Goal: Find specific page/section: Find specific page/section

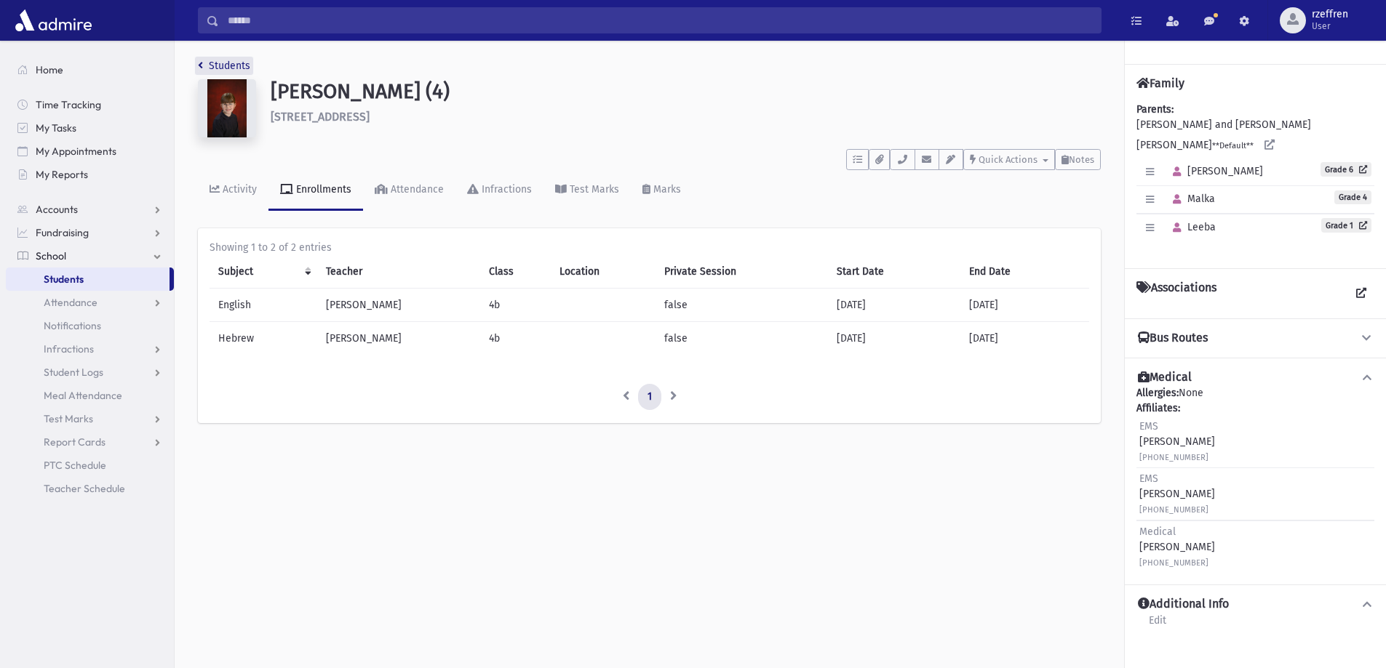
click at [218, 71] on link "Students" at bounding box center [224, 66] width 52 height 12
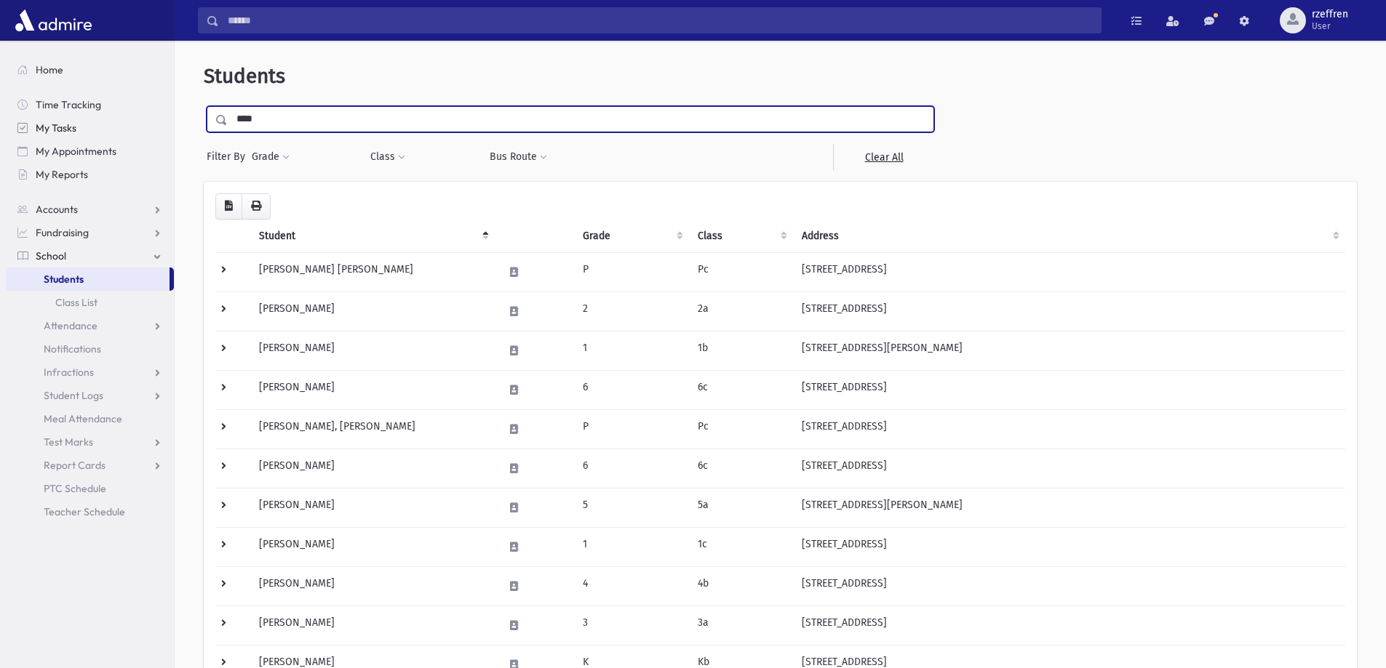
drag, startPoint x: 230, startPoint y: 122, endPoint x: 136, endPoint y: 130, distance: 94.2
click at [136, 130] on div "Search Results All Accounts" at bounding box center [693, 441] width 1386 height 882
type input "**********"
click at [204, 106] on input "submit" at bounding box center [224, 116] width 41 height 20
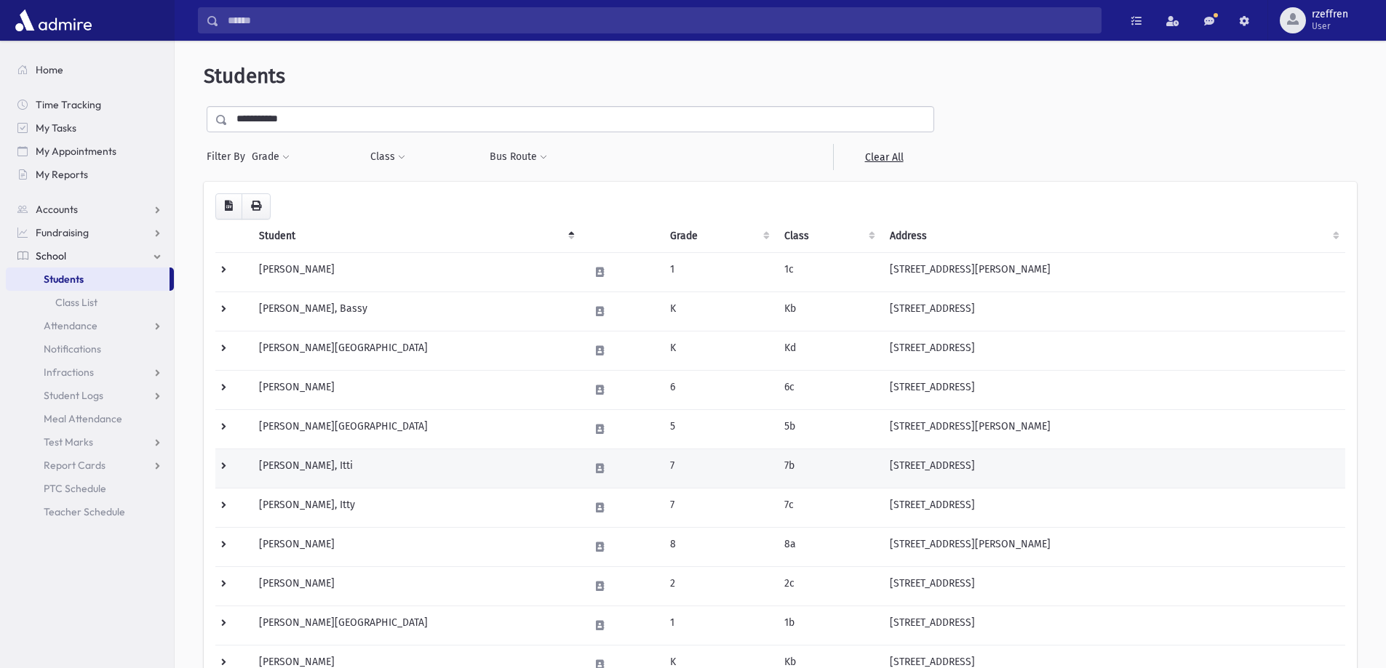
click at [226, 465] on td at bounding box center [232, 468] width 35 height 39
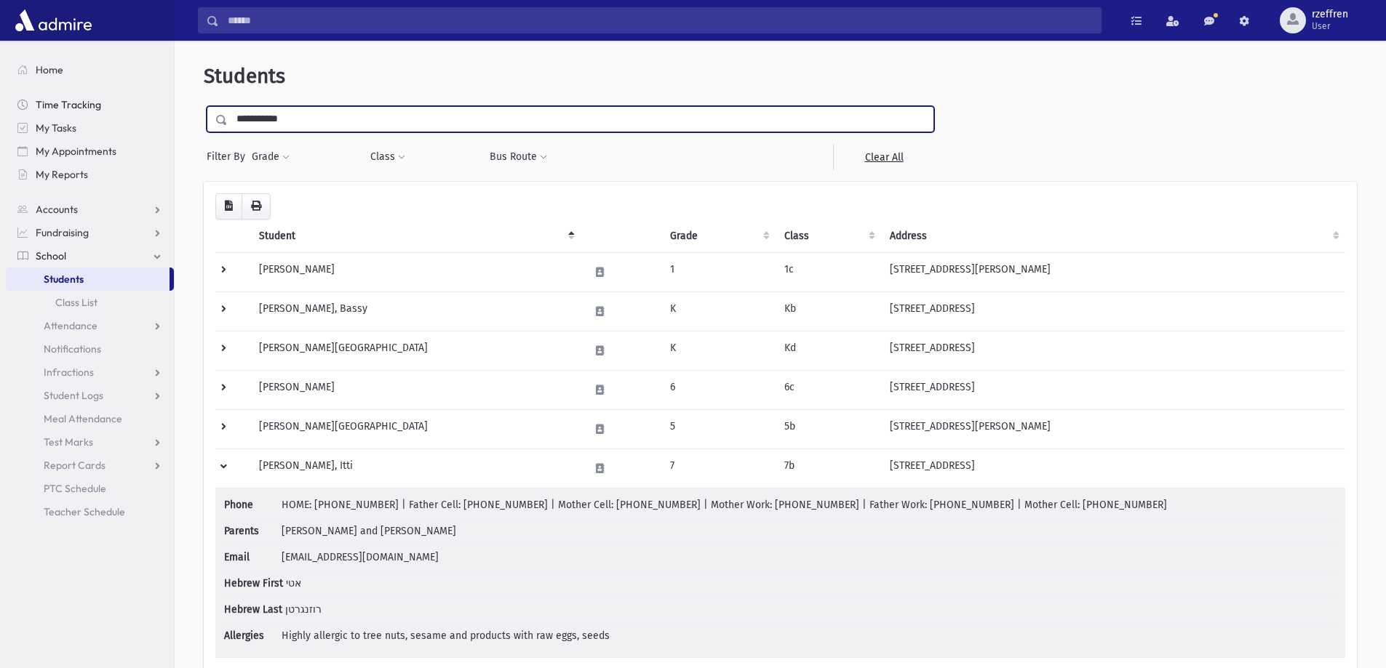
drag, startPoint x: 293, startPoint y: 121, endPoint x: 170, endPoint y: 115, distance: 123.1
click at [173, 117] on div "Search Results All Accounts" at bounding box center [693, 545] width 1386 height 1090
type input "*****"
click at [204, 106] on input "submit" at bounding box center [224, 116] width 41 height 20
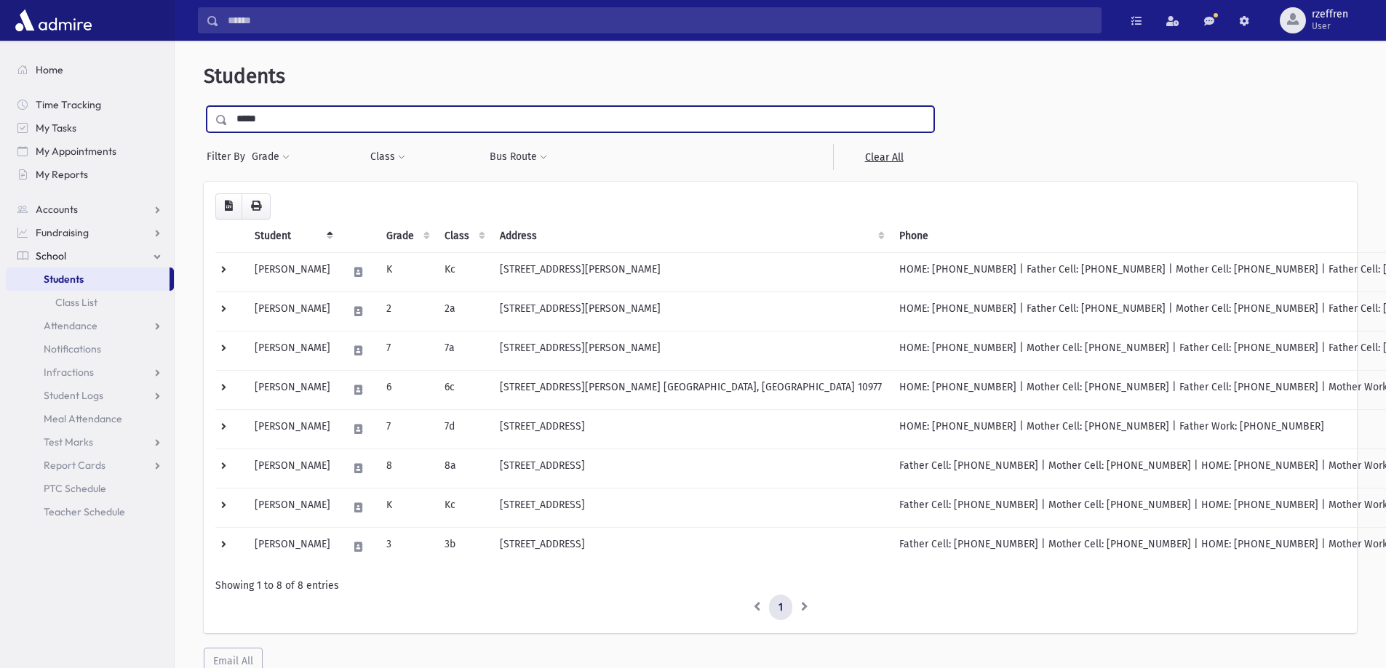
drag, startPoint x: 113, startPoint y: 131, endPoint x: 0, endPoint y: 119, distance: 114.1
click at [0, 119] on div "Search Results All Accounts" at bounding box center [693, 362] width 1386 height 724
type input "*****"
click at [204, 106] on input "submit" at bounding box center [224, 116] width 41 height 20
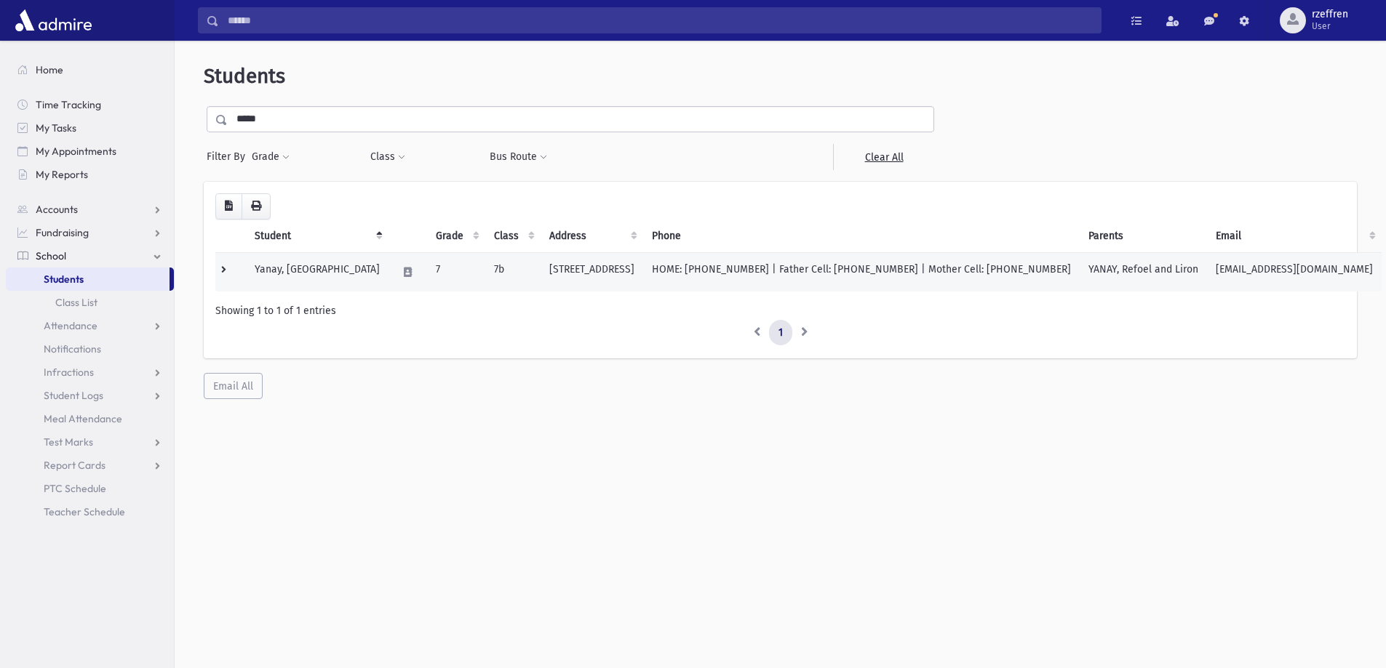
click at [296, 284] on td "Yanay, Esti" at bounding box center [317, 271] width 143 height 39
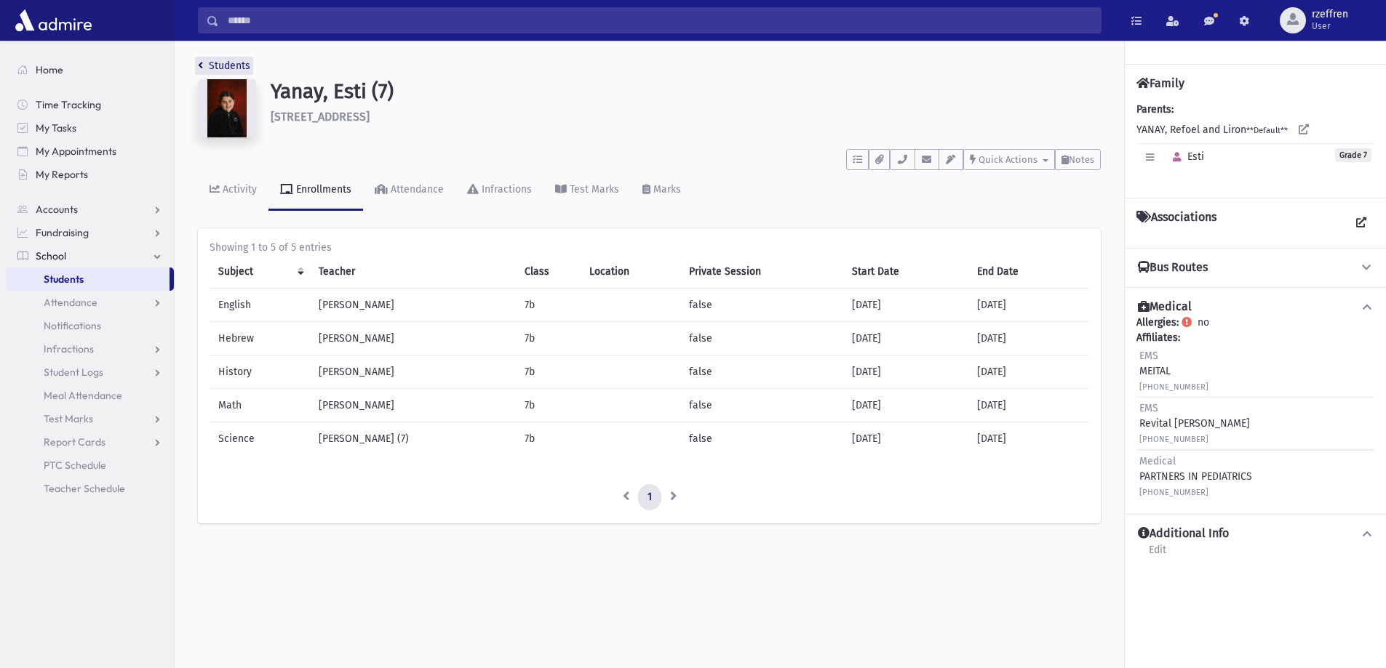
click at [241, 65] on link "Students" at bounding box center [224, 66] width 52 height 12
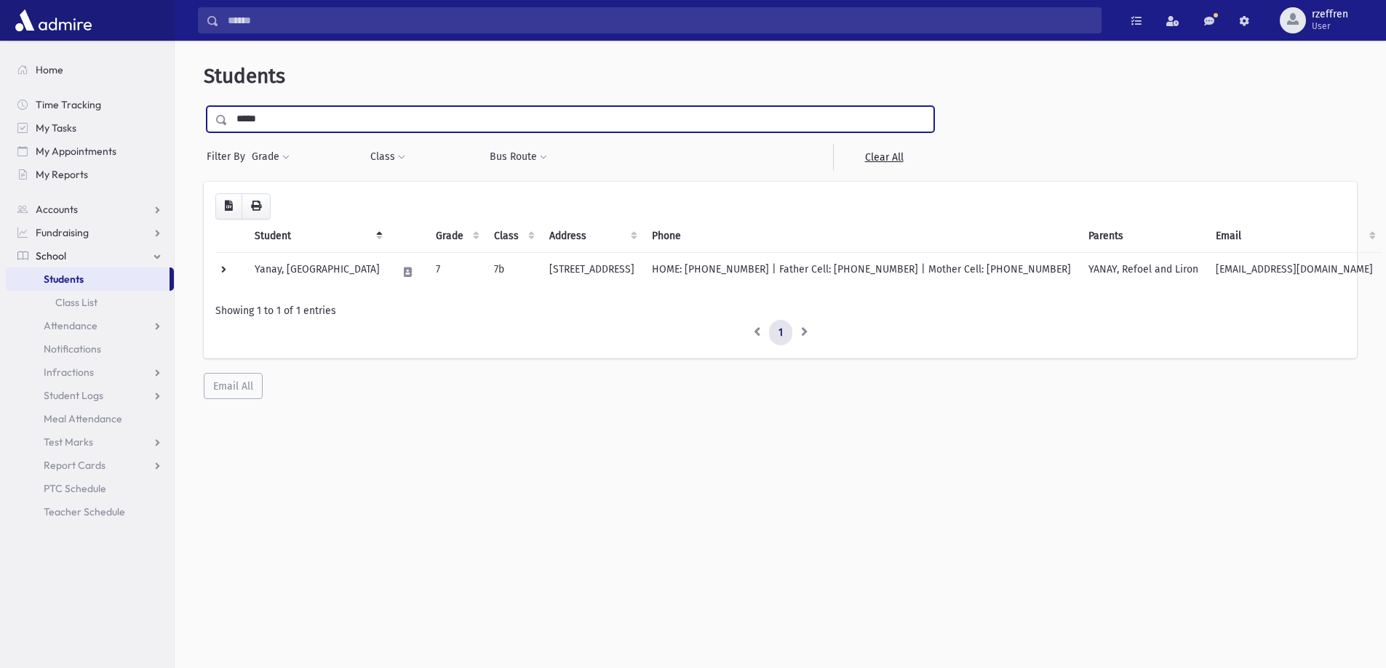
drag, startPoint x: 257, startPoint y: 118, endPoint x: 0, endPoint y: 87, distance: 259.3
click at [0, 87] on div "Search Results All Accounts" at bounding box center [693, 353] width 1386 height 707
type input "*******"
click at [204, 106] on input "submit" at bounding box center [224, 116] width 41 height 20
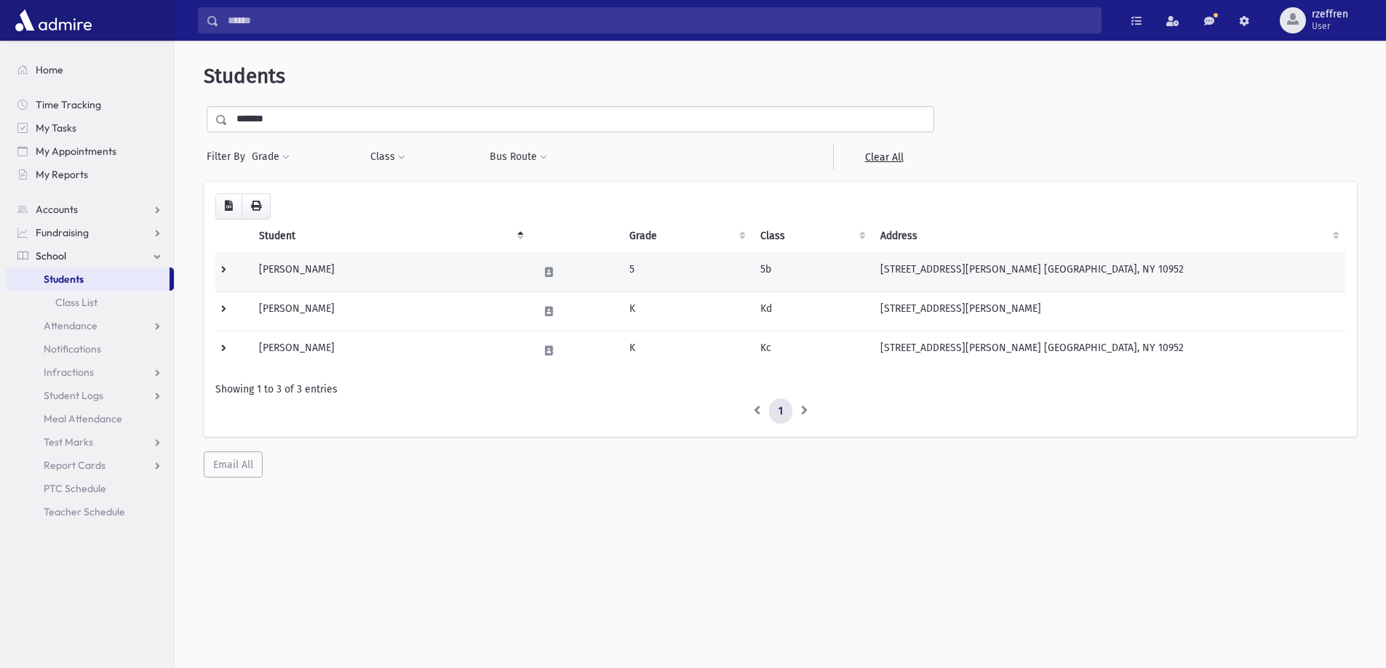
click at [225, 276] on td at bounding box center [232, 271] width 35 height 39
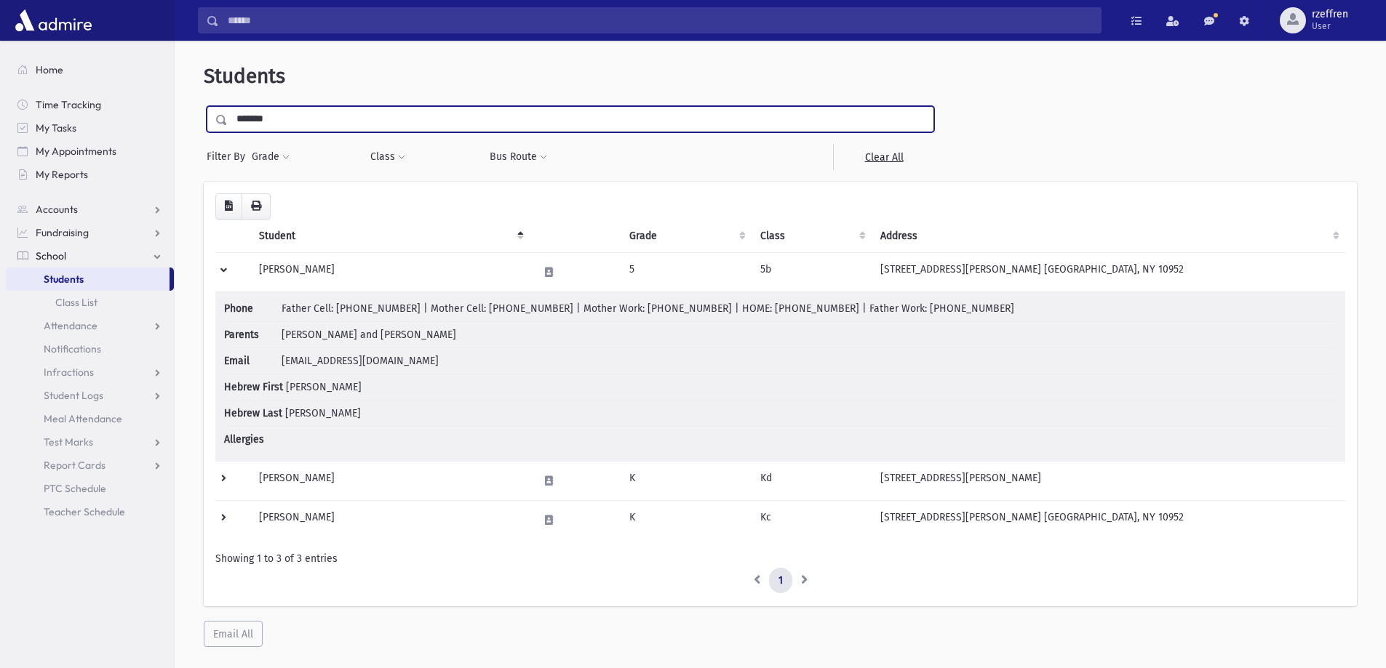
drag, startPoint x: 284, startPoint y: 115, endPoint x: 143, endPoint y: 92, distance: 143.0
click at [143, 92] on div "Search Results All Accounts" at bounding box center [693, 353] width 1386 height 707
type input "*********"
click at [204, 106] on input "submit" at bounding box center [224, 116] width 41 height 20
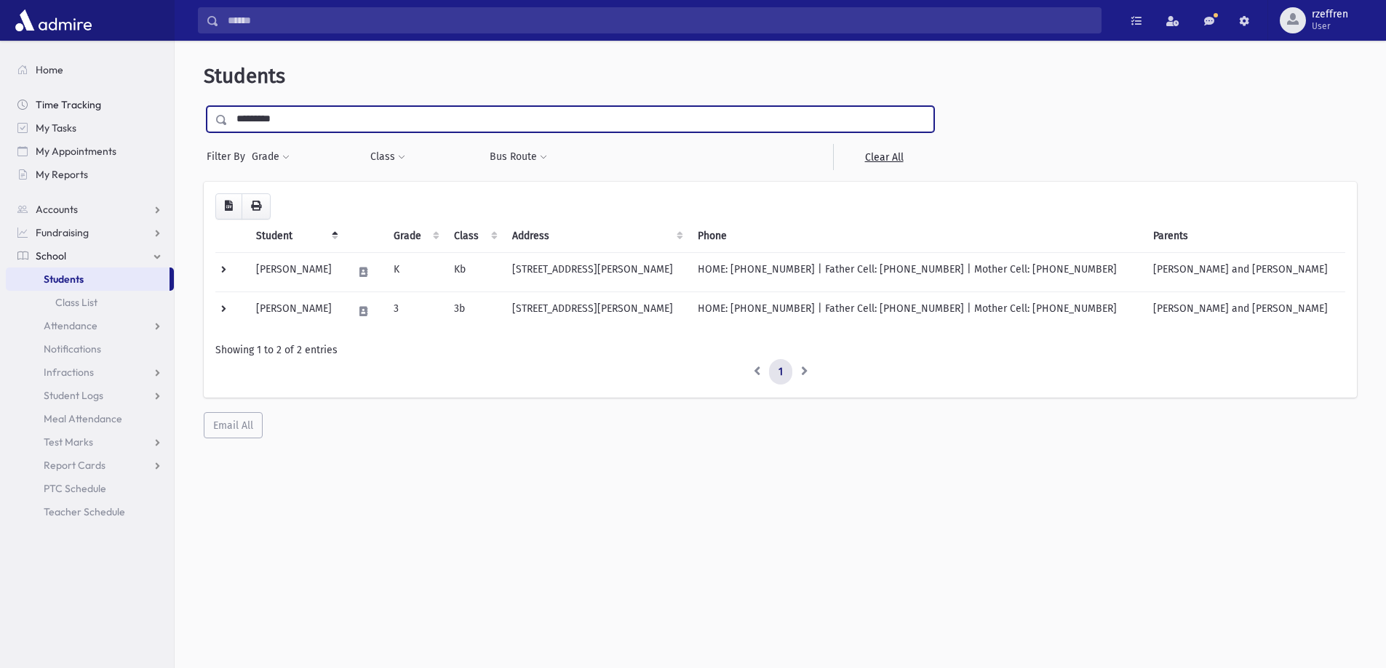
drag, startPoint x: 287, startPoint y: 124, endPoint x: 65, endPoint y: 94, distance: 224.6
click at [65, 94] on div "Search Results All Accounts" at bounding box center [693, 353] width 1386 height 707
type input "********"
click at [204, 106] on input "submit" at bounding box center [224, 116] width 41 height 20
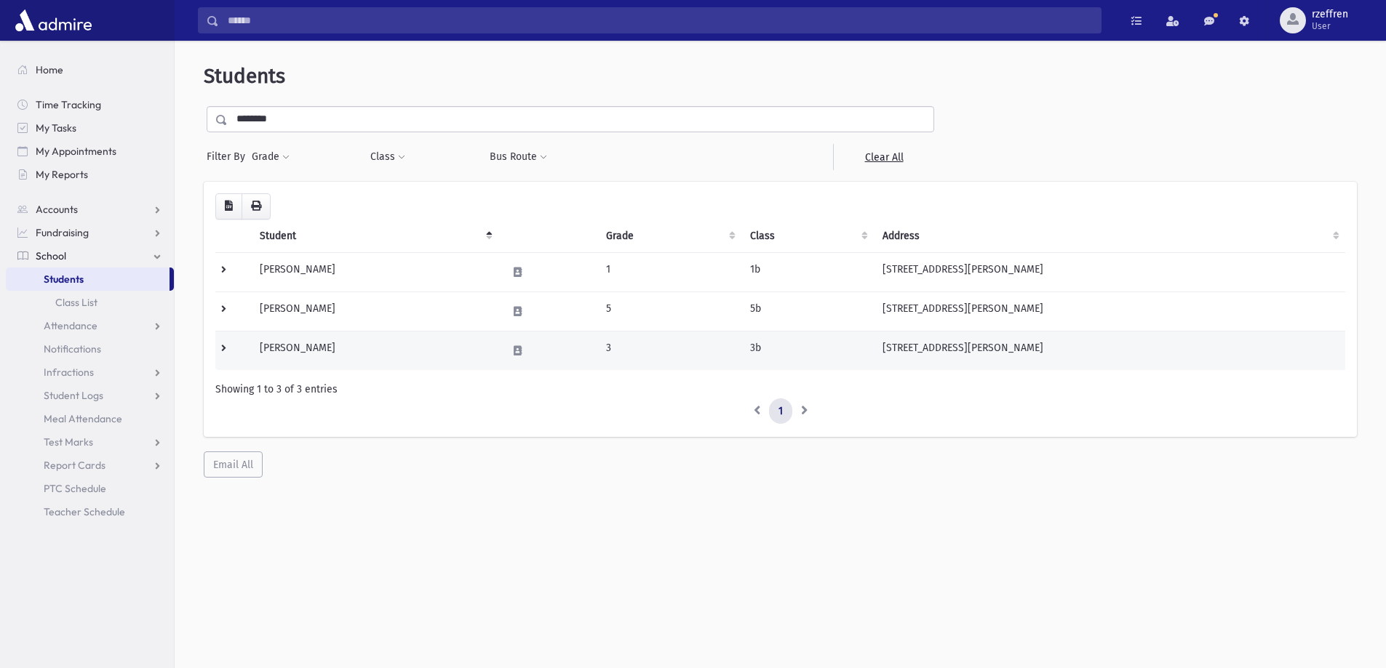
click at [365, 346] on td "[PERSON_NAME]" at bounding box center [374, 350] width 247 height 39
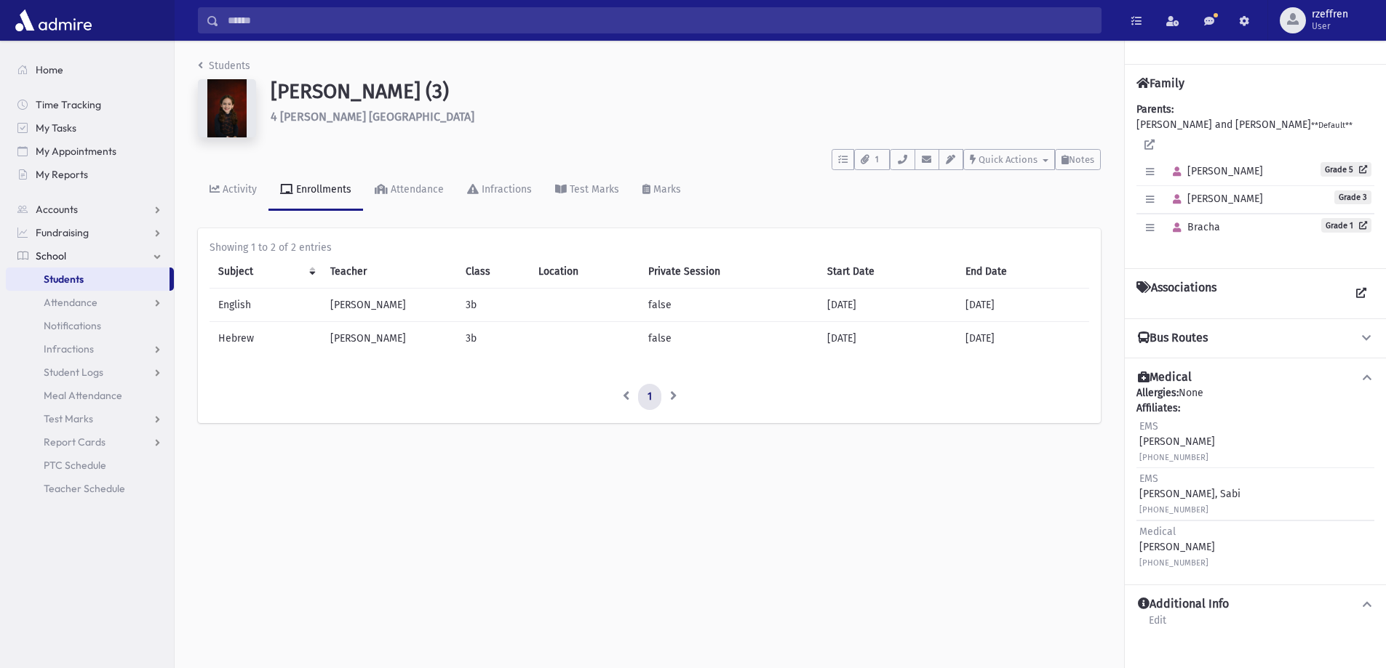
click at [218, 59] on li "Students" at bounding box center [224, 65] width 52 height 15
click at [226, 71] on link "Students" at bounding box center [224, 66] width 52 height 12
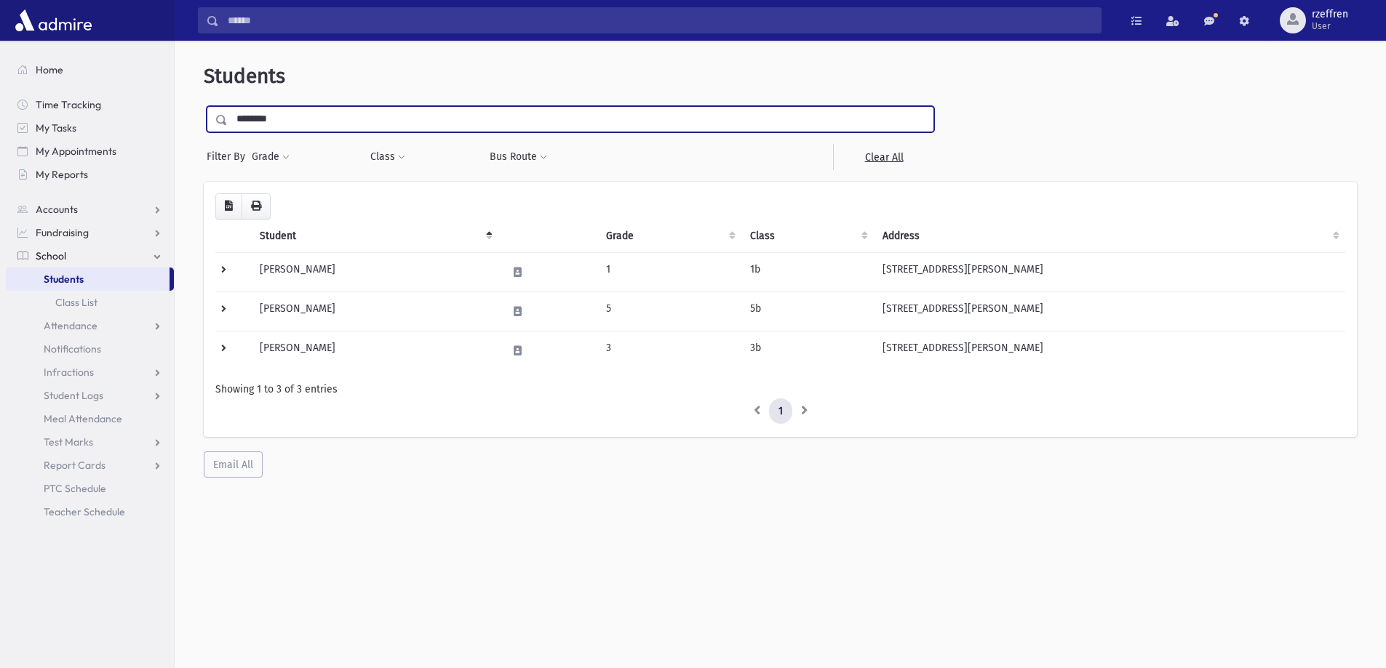
drag, startPoint x: 238, startPoint y: 115, endPoint x: 0, endPoint y: 47, distance: 247.3
click at [0, 53] on div "Search Results All Accounts" at bounding box center [693, 353] width 1386 height 707
type input "*********"
click at [204, 106] on input "submit" at bounding box center [224, 116] width 41 height 20
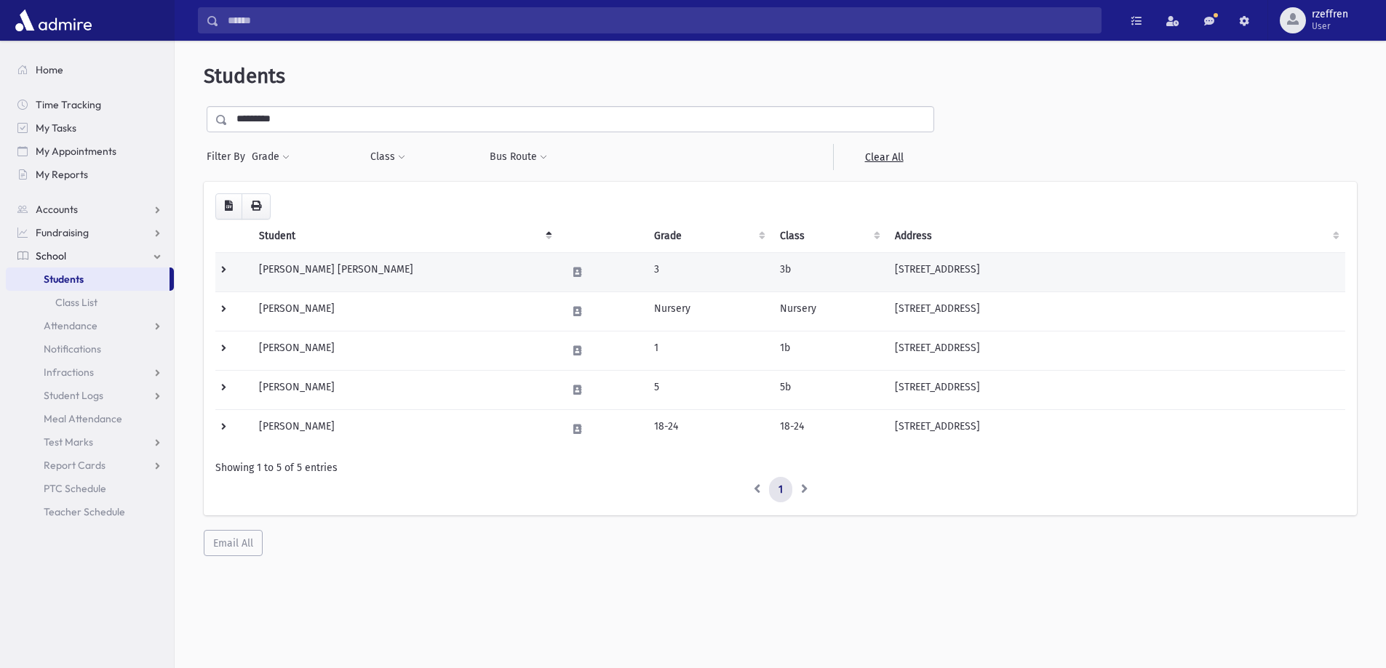
click at [453, 286] on td "Stefansky, Chaya Liba" at bounding box center [403, 271] width 307 height 39
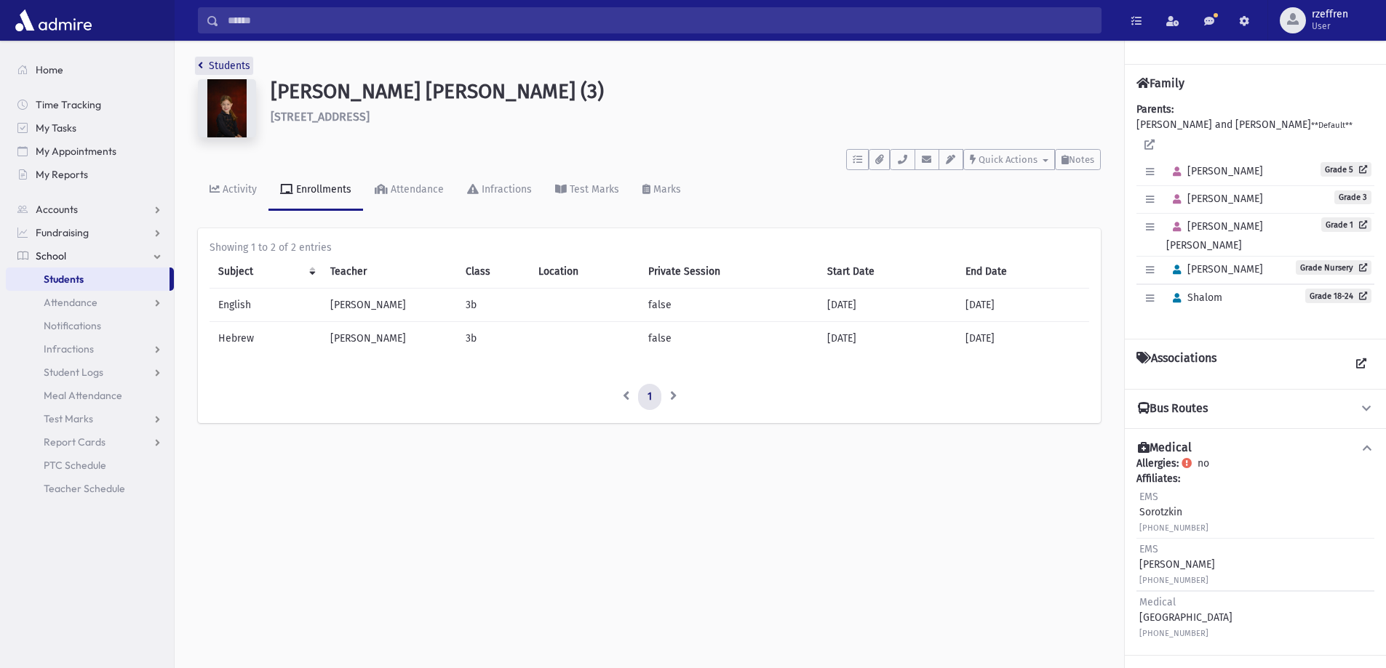
click at [206, 62] on link "Students" at bounding box center [224, 66] width 52 height 12
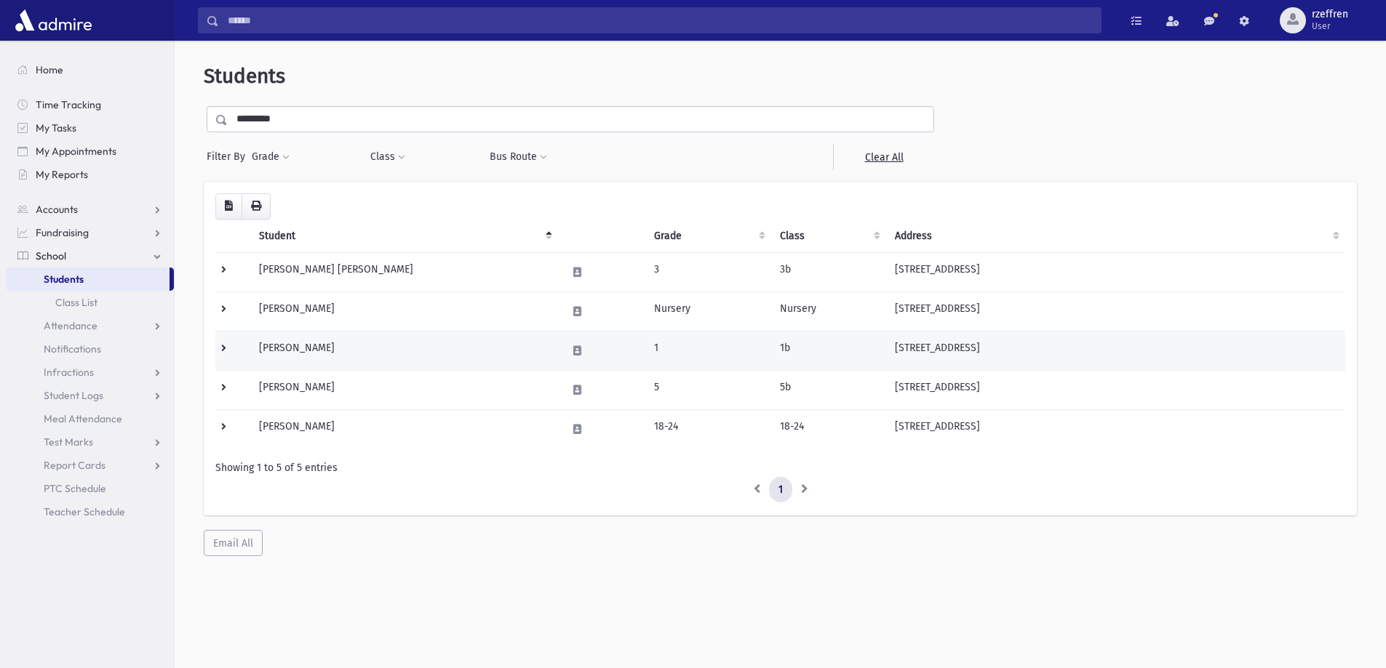
click at [427, 367] on td "[PERSON_NAME]" at bounding box center [403, 350] width 307 height 39
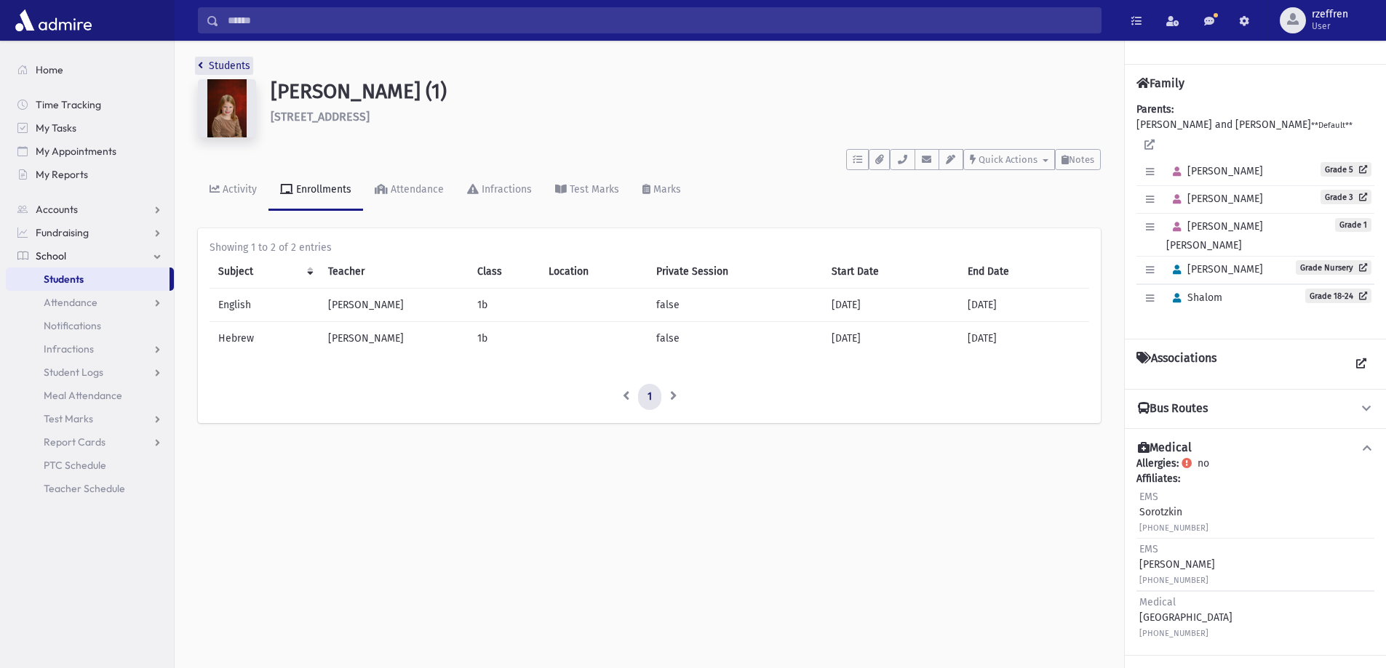
click at [217, 62] on link "Students" at bounding box center [224, 66] width 52 height 12
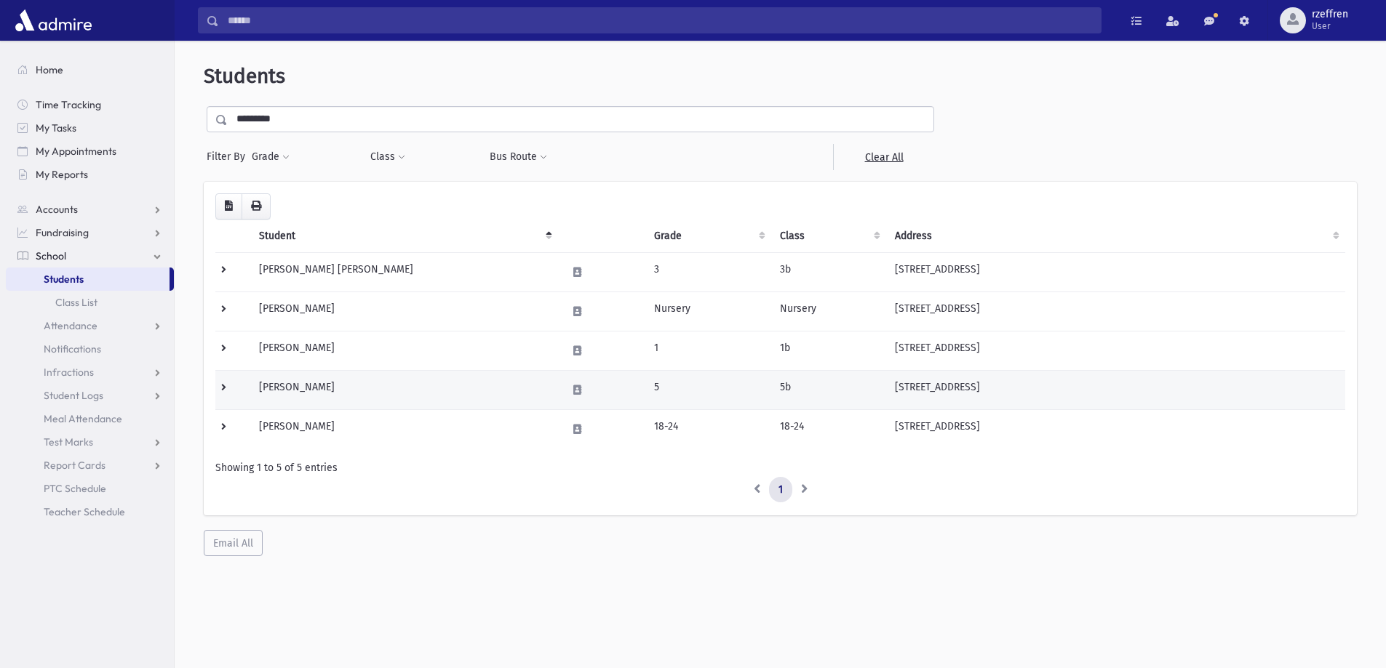
click at [363, 398] on td "[PERSON_NAME]" at bounding box center [403, 389] width 307 height 39
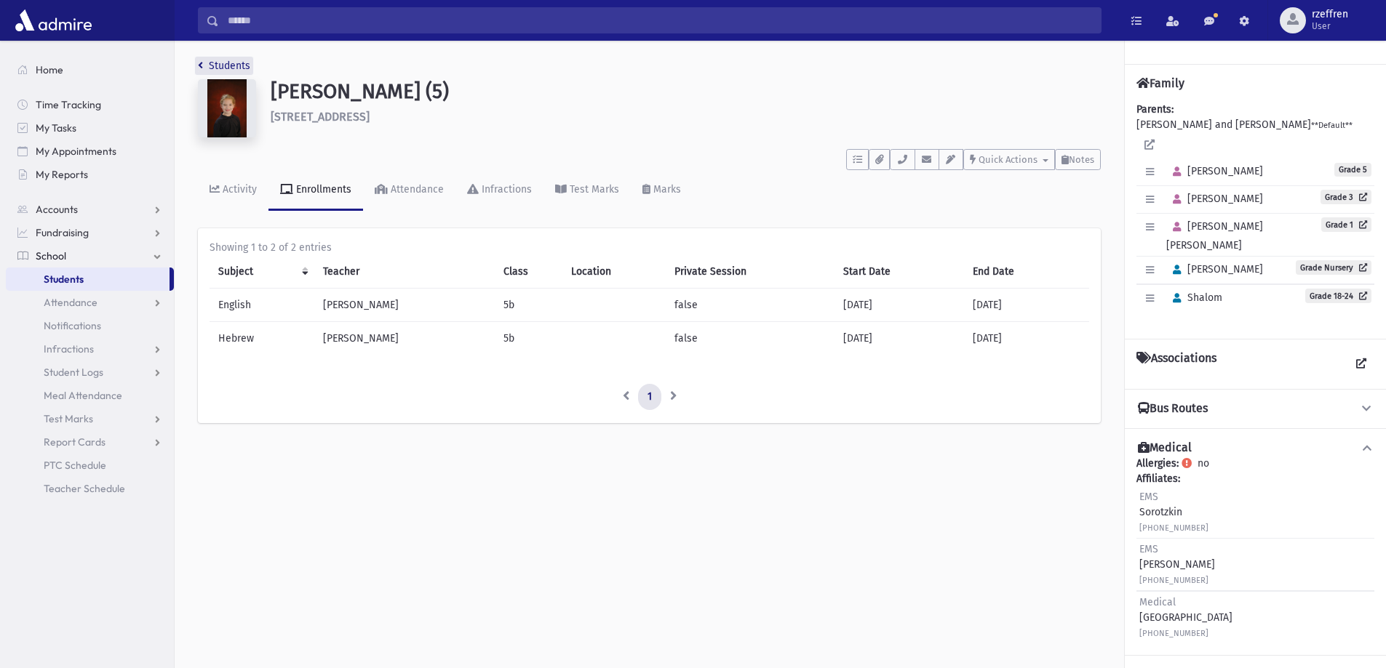
click at [213, 67] on link "Students" at bounding box center [224, 66] width 52 height 12
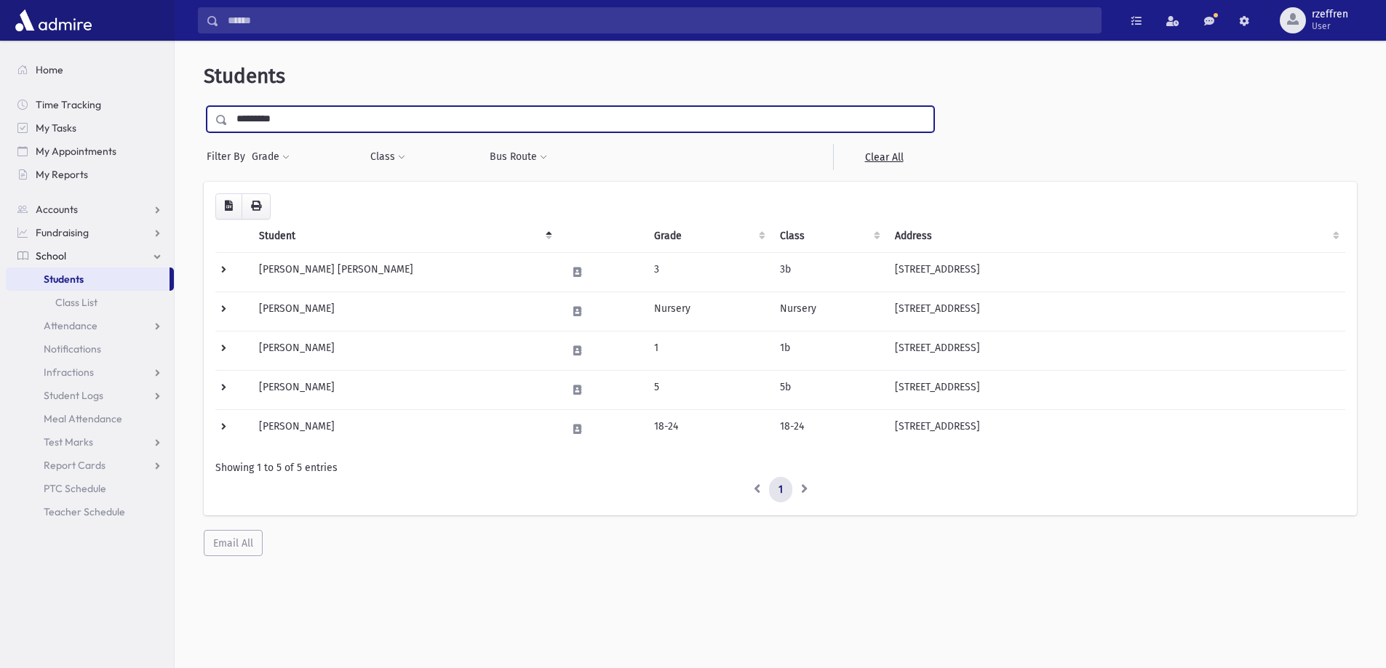
drag, startPoint x: 287, startPoint y: 116, endPoint x: 0, endPoint y: 95, distance: 287.3
click at [0, 95] on div "Search Results All Accounts" at bounding box center [693, 353] width 1386 height 707
type input "*******"
click at [204, 106] on input "submit" at bounding box center [224, 116] width 41 height 20
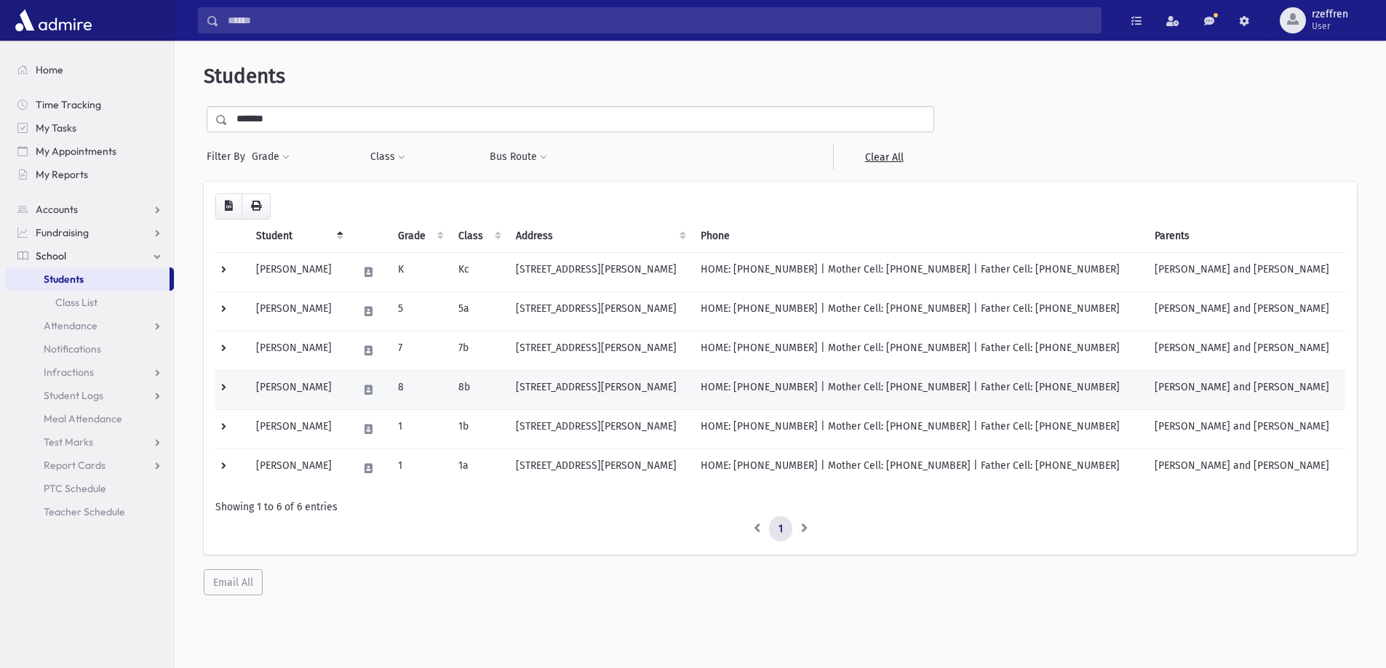
click at [226, 382] on td at bounding box center [231, 389] width 32 height 39
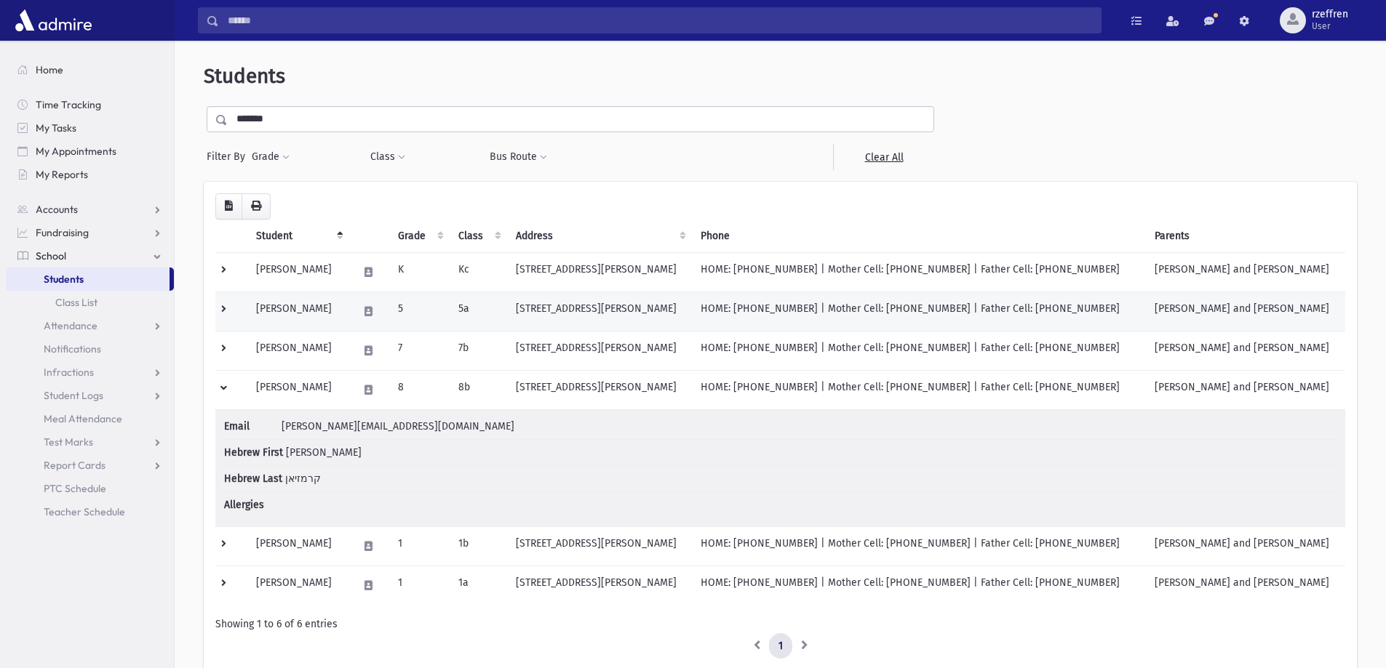
click at [343, 321] on td "Ghermezian, Esther" at bounding box center [298, 311] width 102 height 39
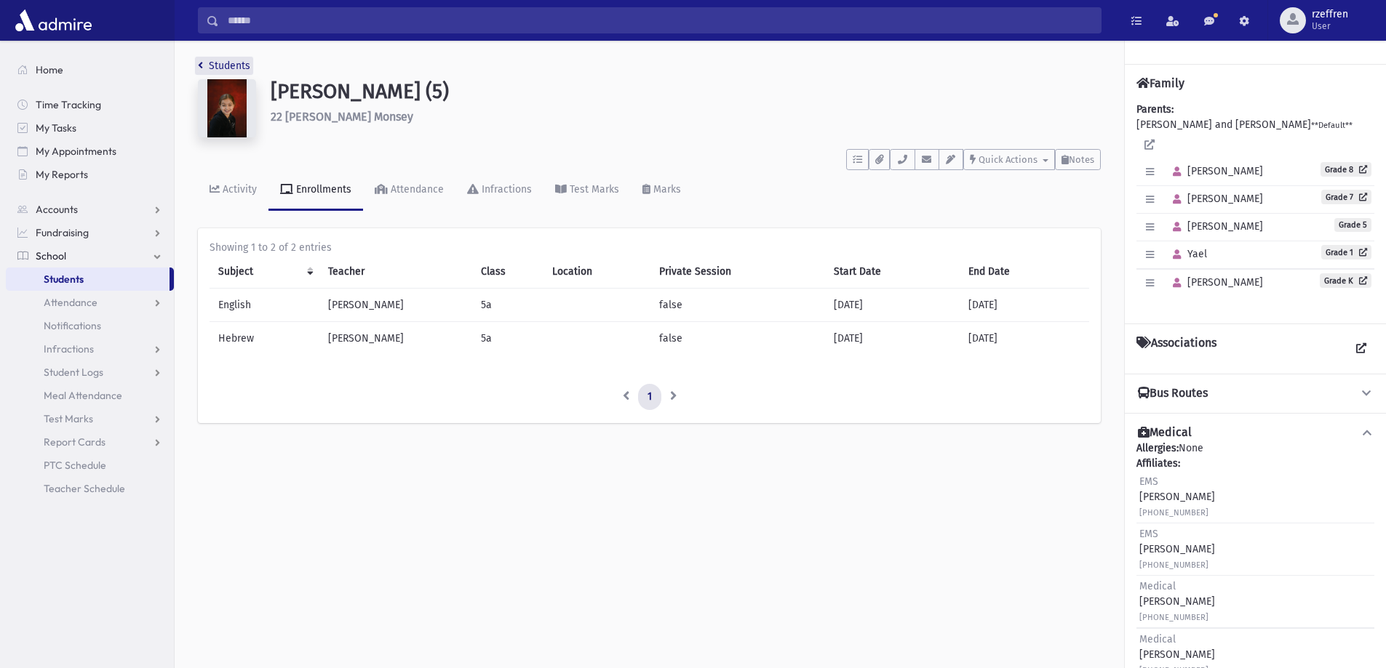
click at [215, 67] on link "Students" at bounding box center [224, 66] width 52 height 12
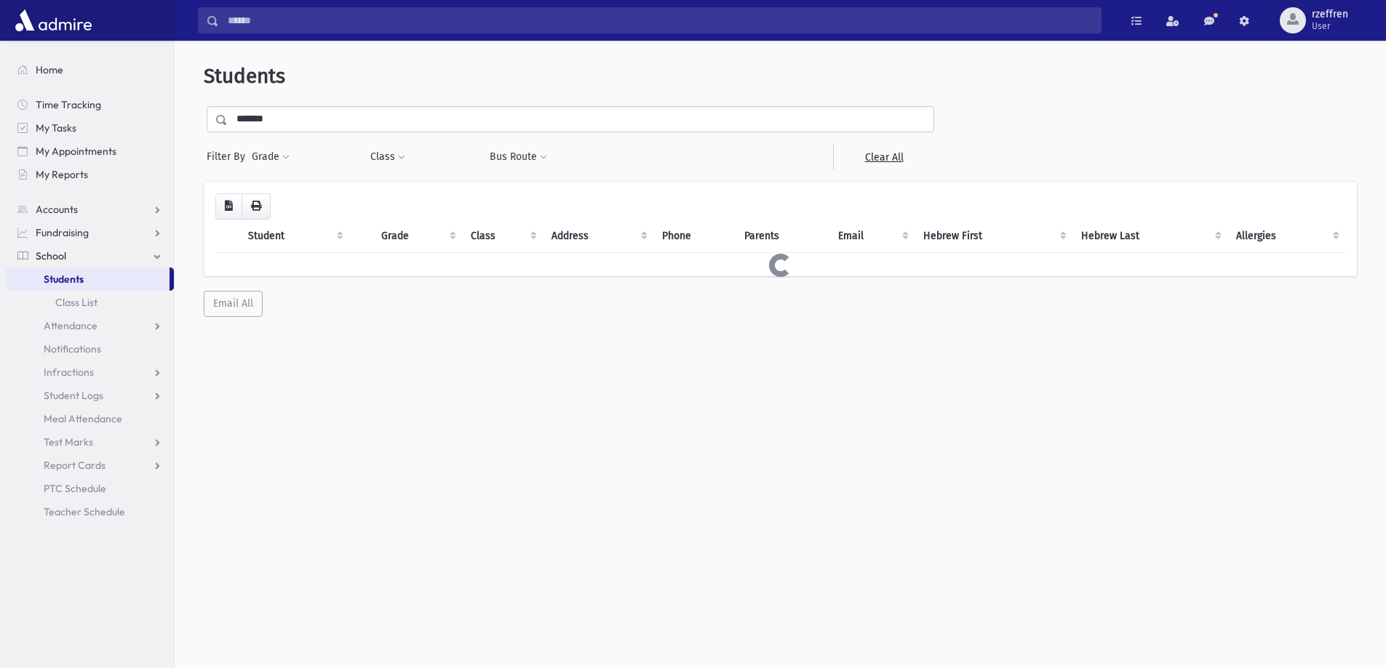
drag, startPoint x: 281, startPoint y: 114, endPoint x: 0, endPoint y: 78, distance: 283.1
click at [0, 92] on div "Search Results All Accounts" at bounding box center [693, 353] width 1386 height 707
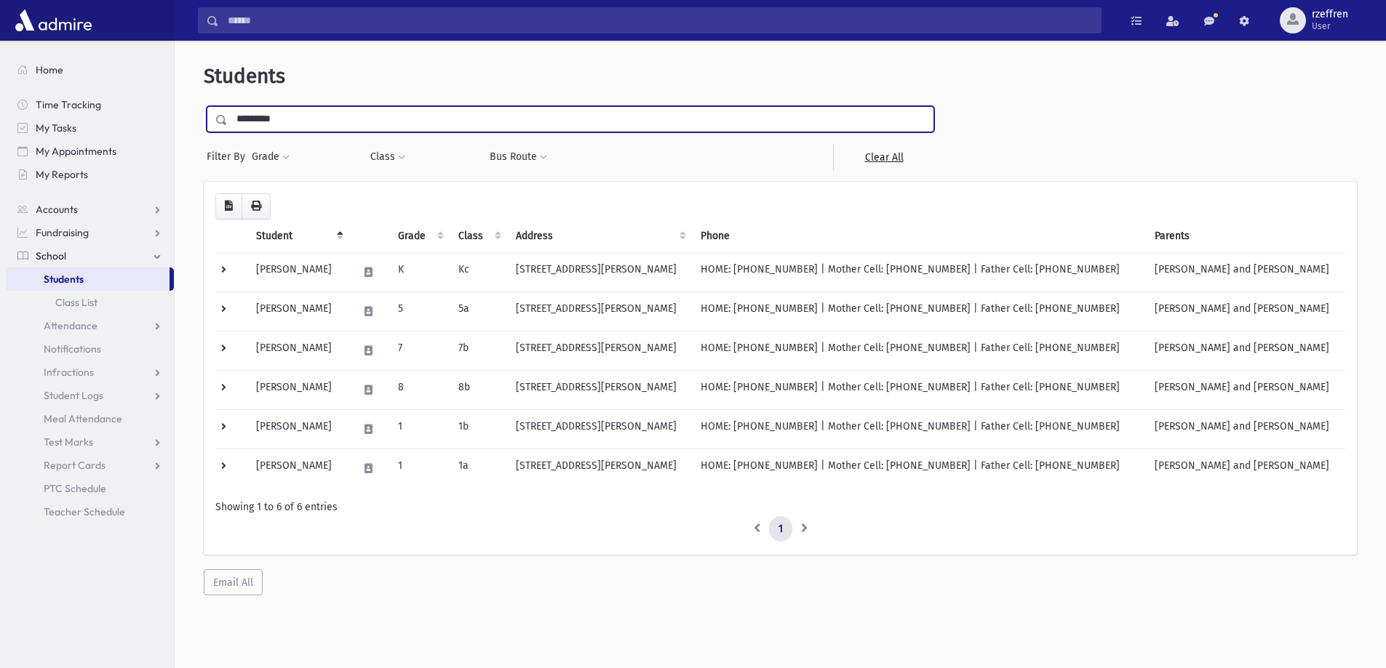
type input "*********"
click at [204, 106] on input "submit" at bounding box center [224, 116] width 41 height 20
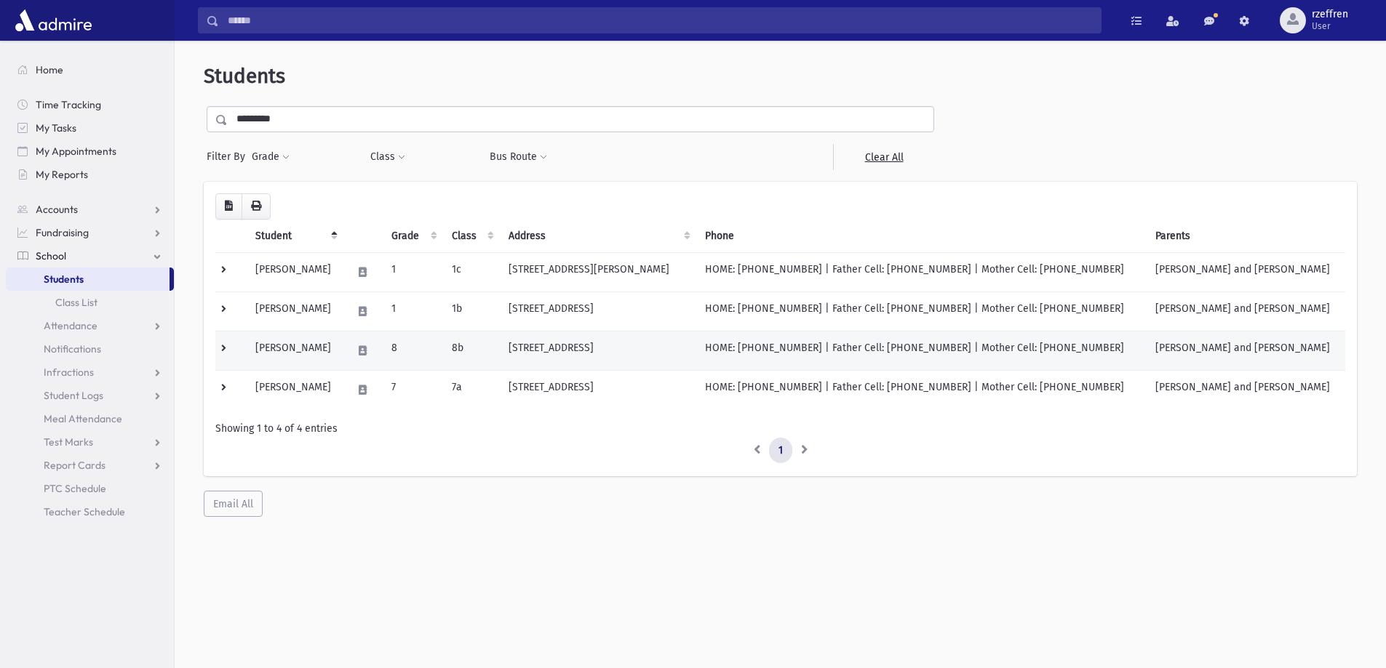
click at [343, 367] on td "[PERSON_NAME]" at bounding box center [295, 350] width 96 height 39
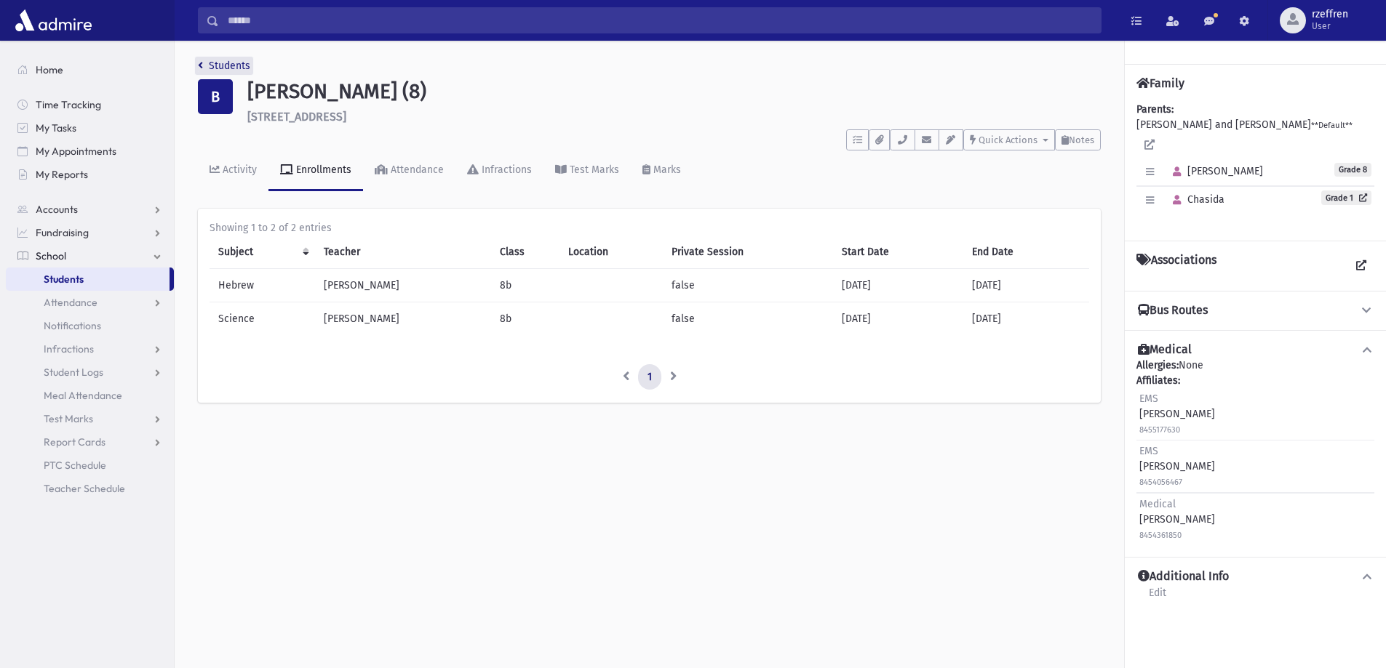
click at [231, 65] on link "Students" at bounding box center [224, 66] width 52 height 12
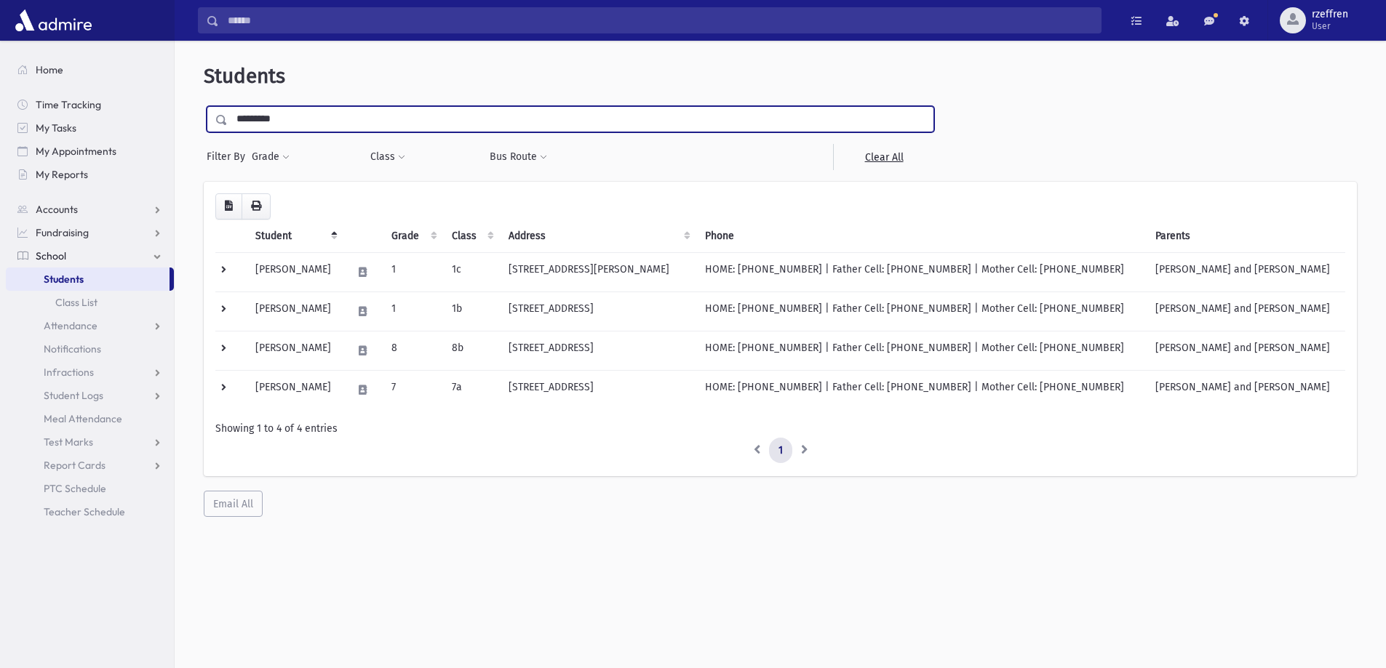
drag, startPoint x: 263, startPoint y: 118, endPoint x: 25, endPoint y: 88, distance: 239.0
click at [25, 87] on div "Search Results All Accounts" at bounding box center [693, 353] width 1386 height 707
type input "*****"
click at [204, 106] on input "submit" at bounding box center [224, 116] width 41 height 20
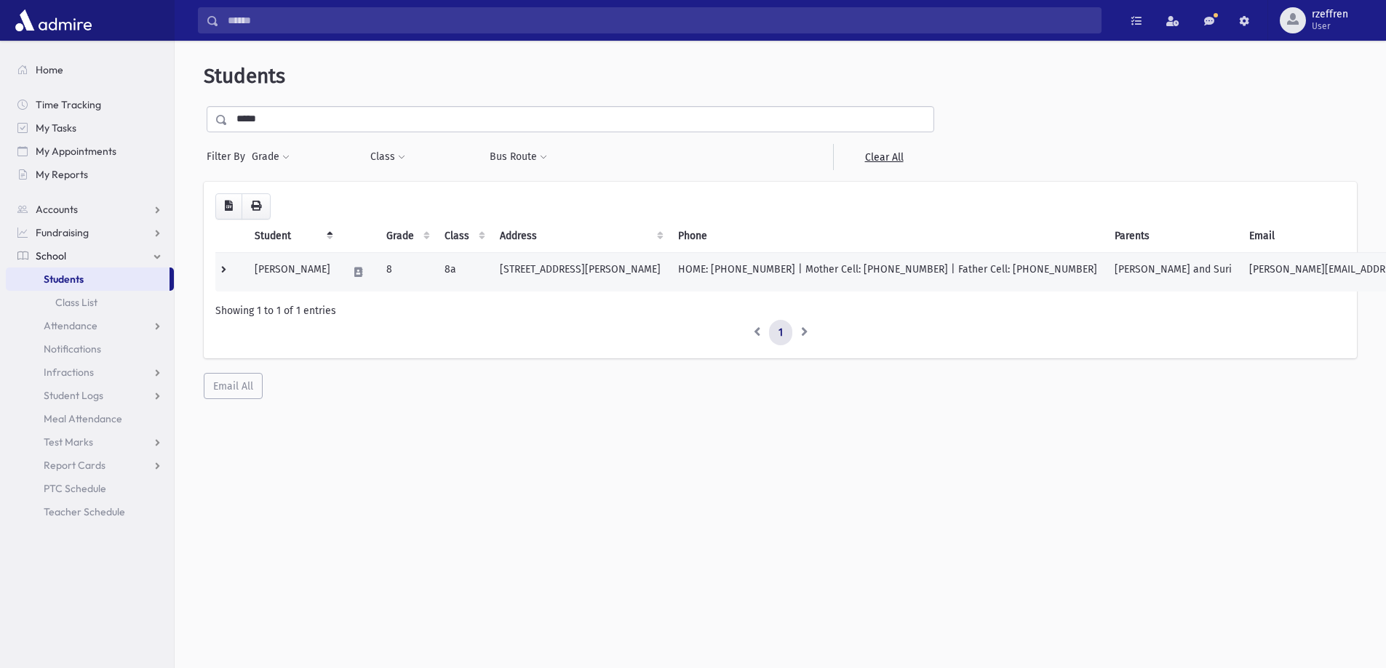
click at [311, 275] on td "[PERSON_NAME]" at bounding box center [292, 271] width 93 height 39
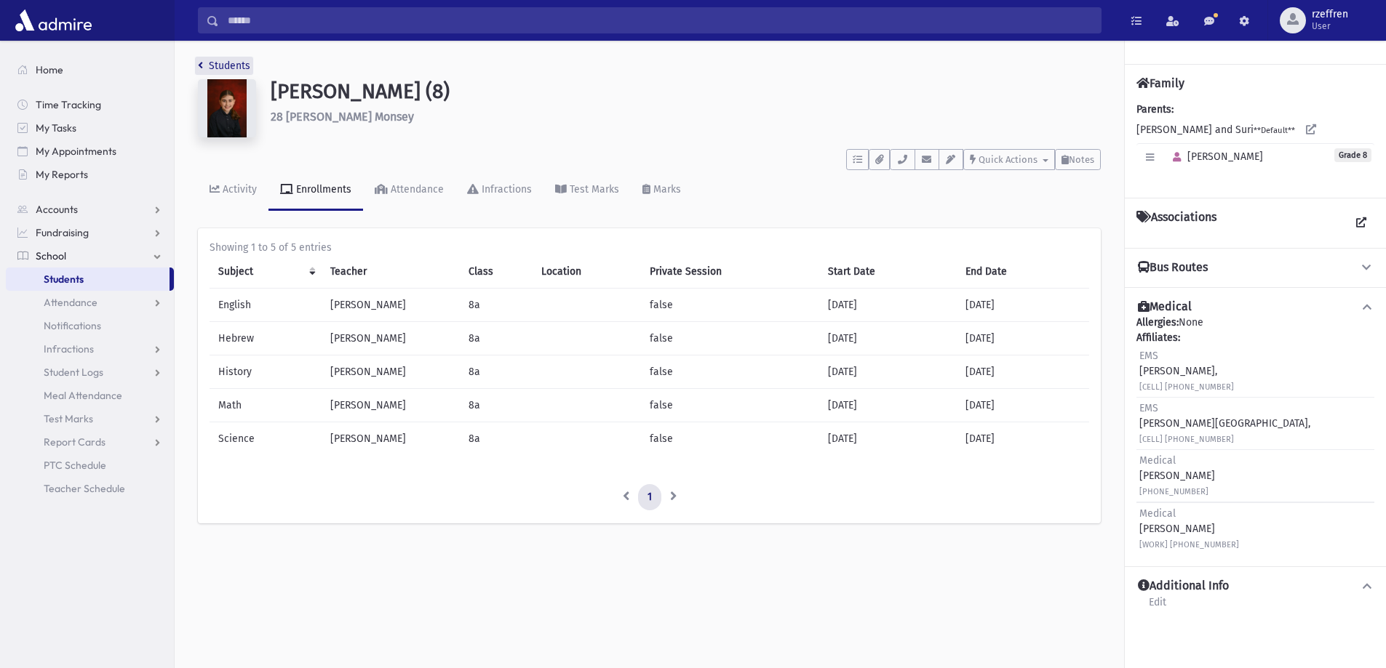
click at [228, 65] on link "Students" at bounding box center [224, 66] width 52 height 12
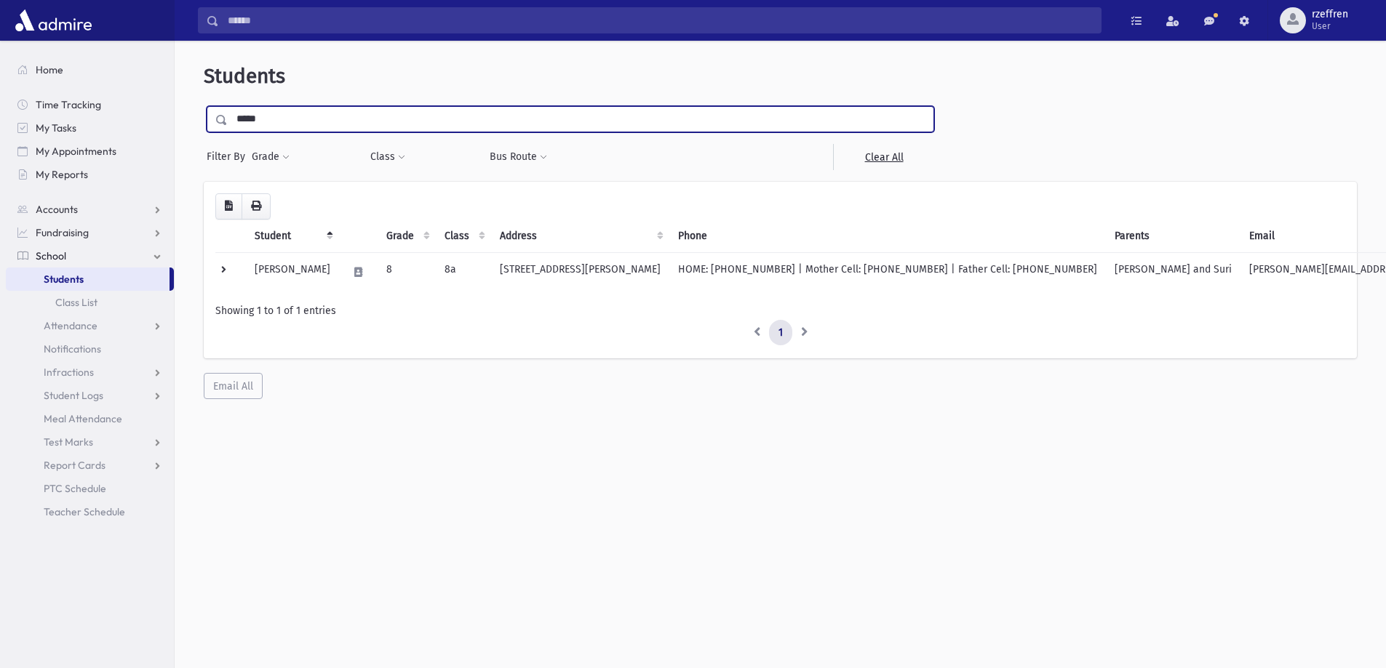
drag, startPoint x: 271, startPoint y: 113, endPoint x: 0, endPoint y: 148, distance: 272.8
click at [0, 148] on div "Search Results All Accounts" at bounding box center [693, 353] width 1386 height 707
type input "*****"
click at [204, 106] on input "submit" at bounding box center [224, 116] width 41 height 20
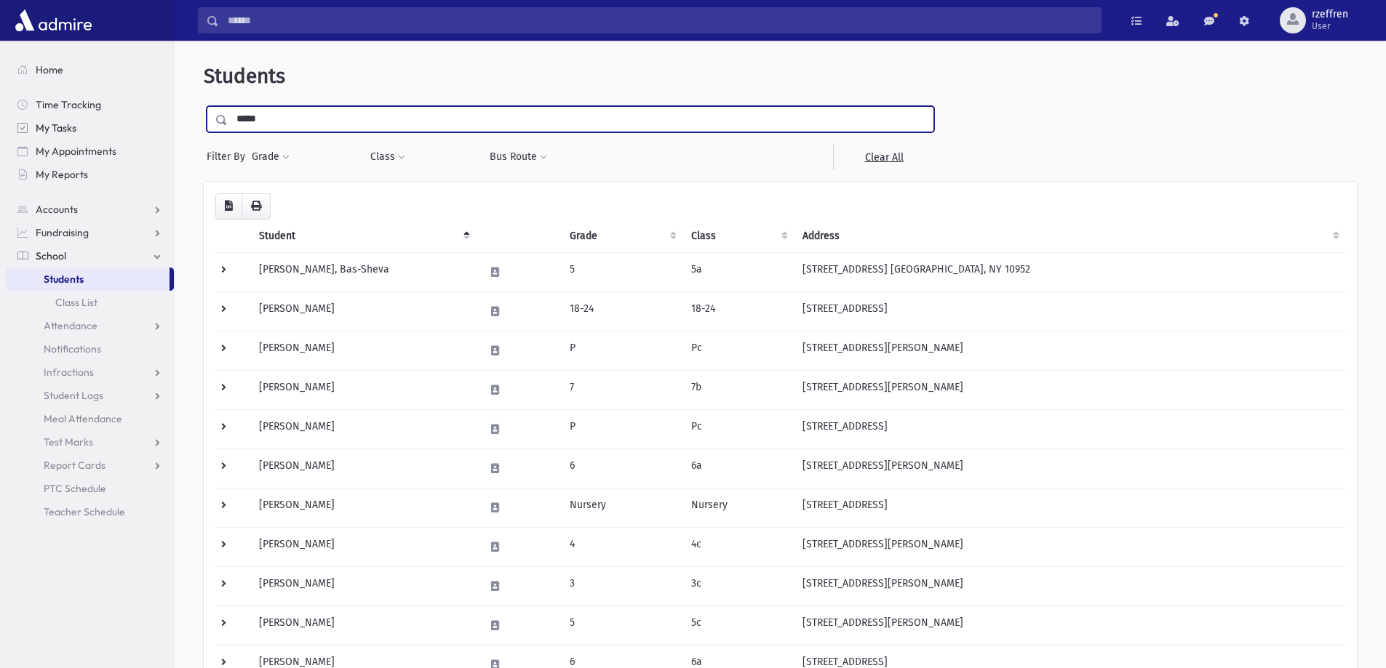
drag, startPoint x: 295, startPoint y: 117, endPoint x: 113, endPoint y: 120, distance: 182.6
click at [155, 101] on div "Search Results All Accounts" at bounding box center [693, 460] width 1386 height 921
type input "*****"
click at [204, 106] on input "submit" at bounding box center [224, 116] width 41 height 20
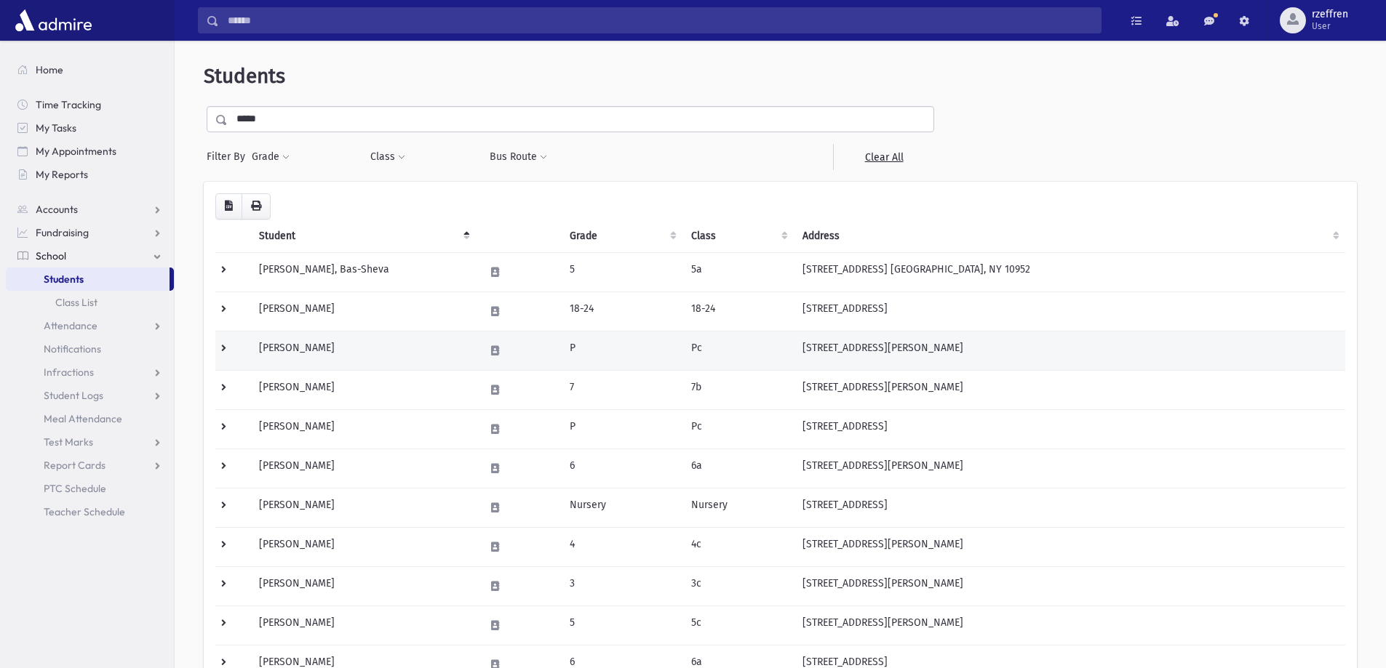
click at [239, 350] on td at bounding box center [232, 350] width 35 height 39
